Goal: Task Accomplishment & Management: Use online tool/utility

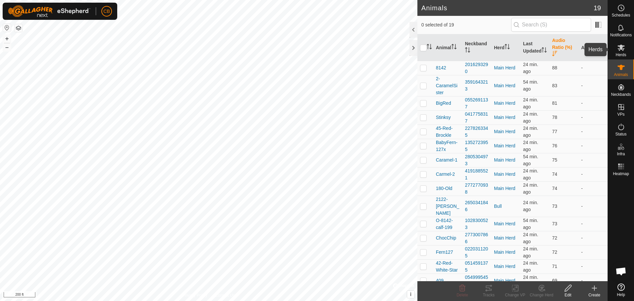
click at [621, 51] on icon at bounding box center [621, 48] width 8 height 8
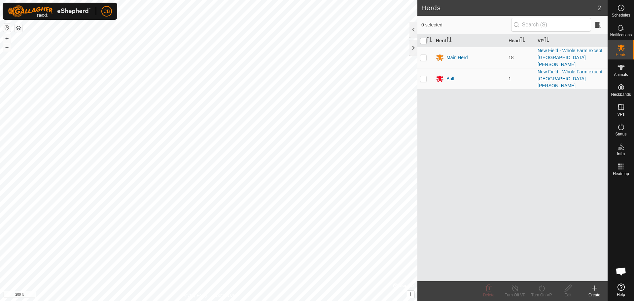
click at [424, 40] on input "checkbox" at bounding box center [423, 41] width 7 height 7
checkbox input "true"
click at [542, 288] on icon at bounding box center [541, 288] width 8 height 8
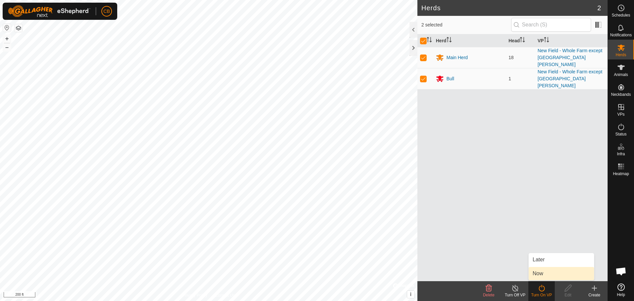
click at [542, 270] on link "Now" at bounding box center [561, 273] width 65 height 13
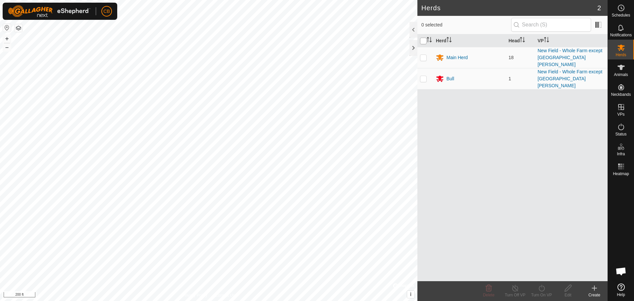
click at [423, 41] on input "checkbox" at bounding box center [423, 41] width 7 height 7
checkbox input "true"
click at [542, 290] on icon at bounding box center [541, 288] width 8 height 8
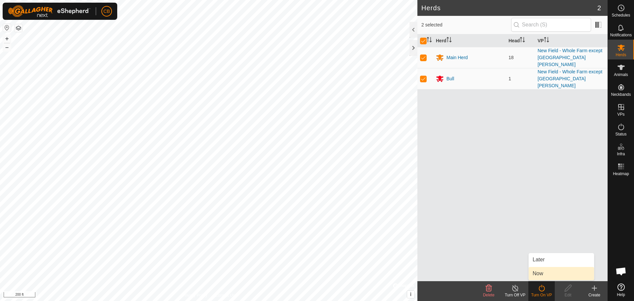
click at [541, 273] on link "Now" at bounding box center [561, 273] width 65 height 13
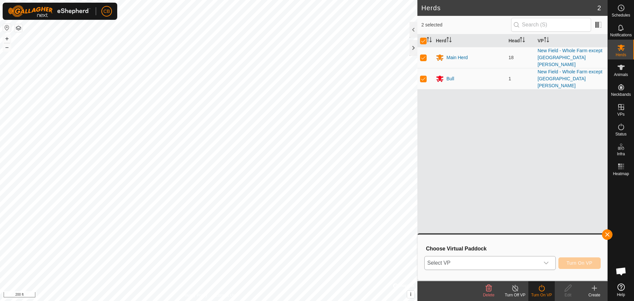
click at [546, 261] on icon "dropdown trigger" at bounding box center [545, 262] width 5 height 5
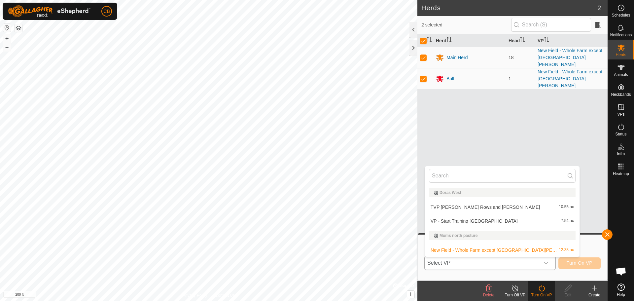
click at [473, 207] on li "TVP Dora Long Rows and Woods 10.55 ac" at bounding box center [502, 206] width 154 height 13
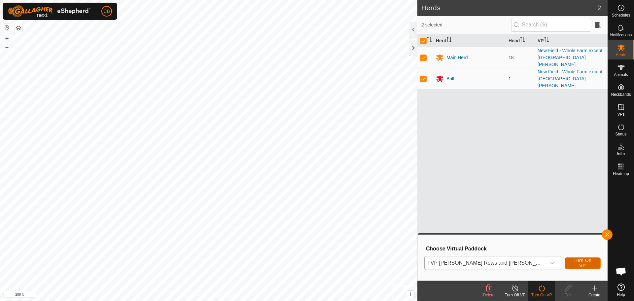
click at [581, 259] on button "Turn On VP" at bounding box center [582, 263] width 36 height 12
